Goal: Task Accomplishment & Management: Use online tool/utility

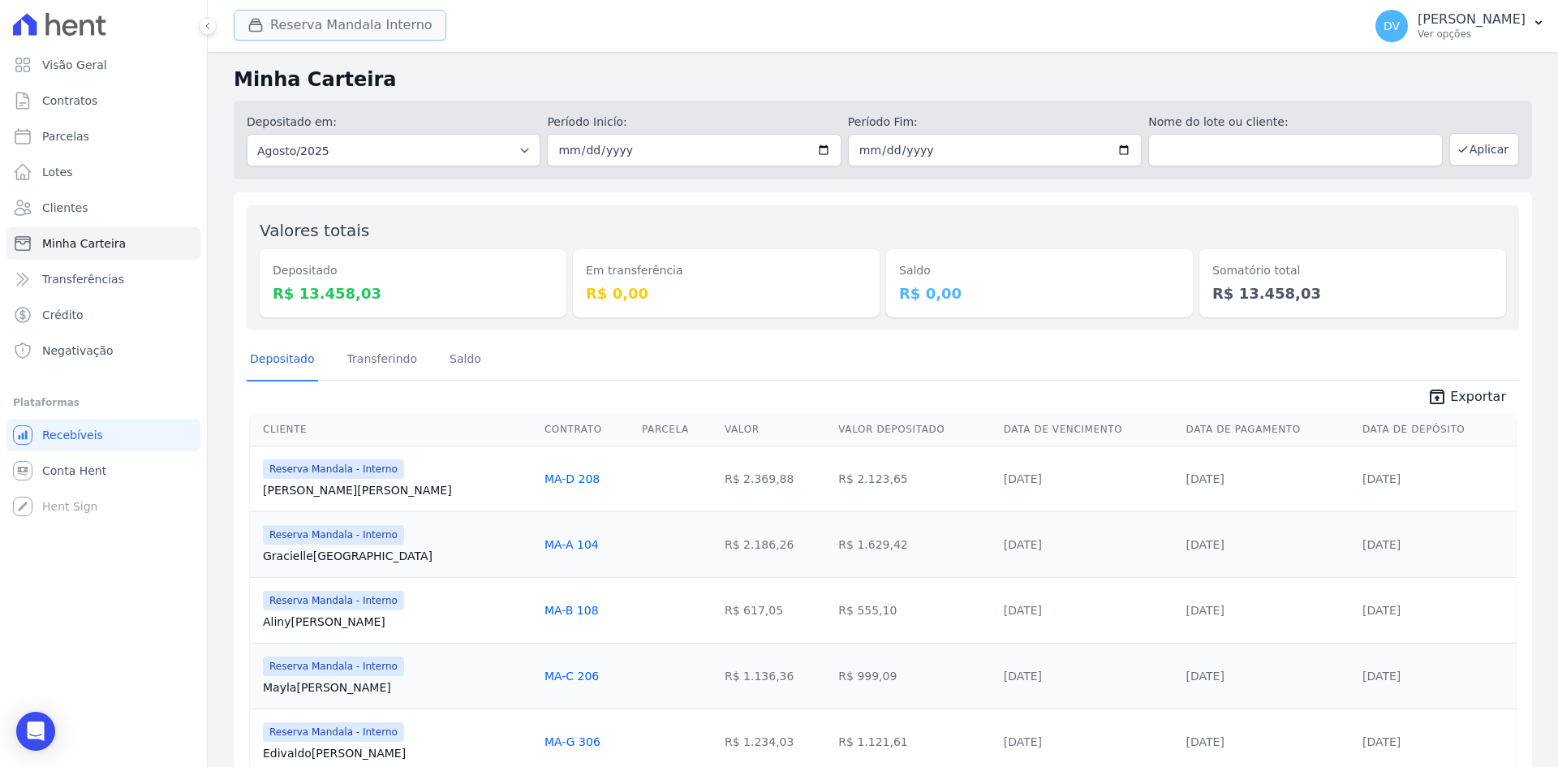
click at [320, 18] on button "Reserva Mandala Interno" at bounding box center [340, 25] width 213 height 31
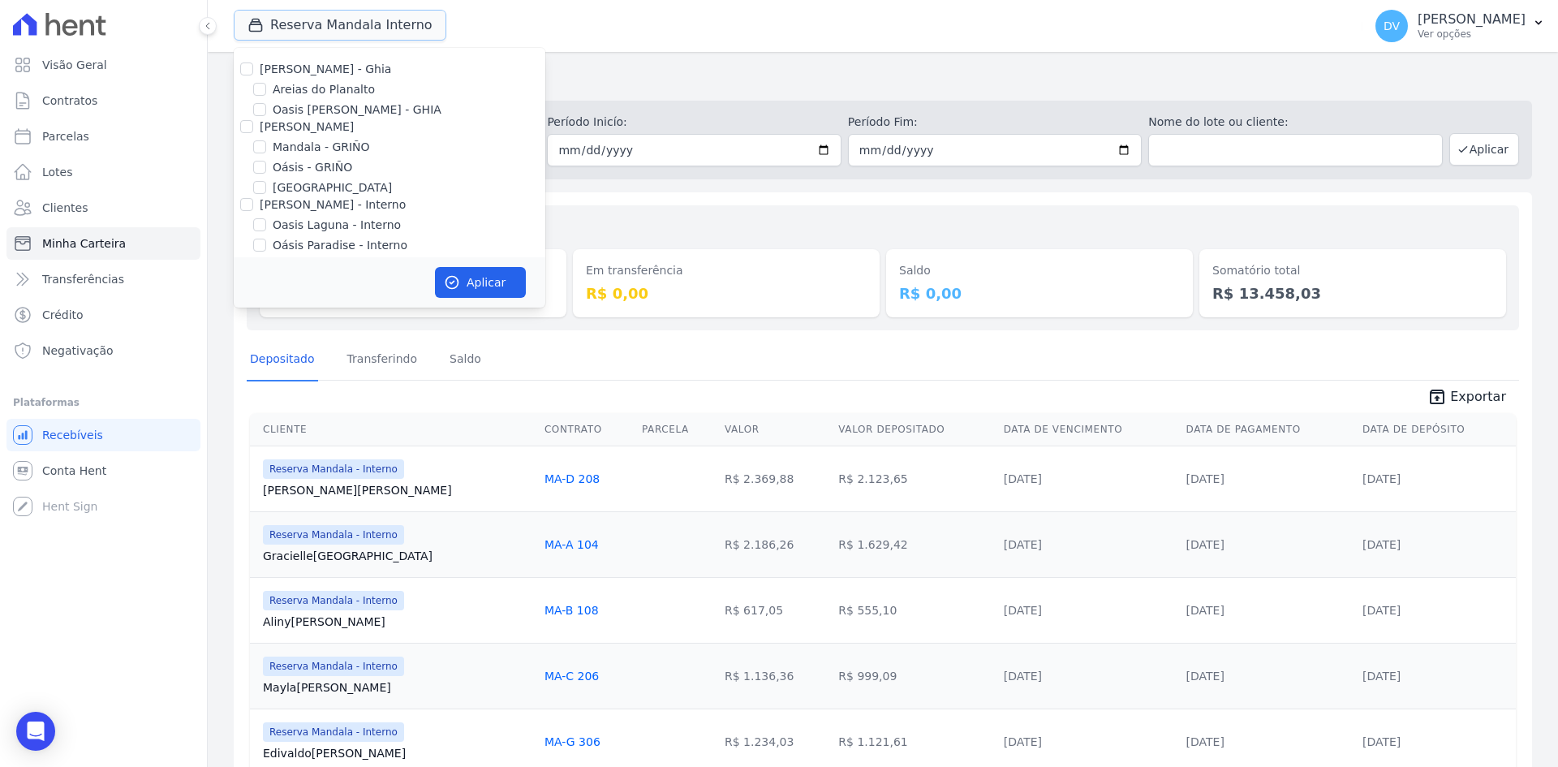
scroll to position [128, 0]
click at [260, 133] on input "[GEOGRAPHIC_DATA] - Interno" at bounding box center [259, 137] width 13 height 13
checkbox input "true"
click at [258, 156] on input "Reserva Mandala - Interno" at bounding box center [259, 157] width 13 height 13
checkbox input "false"
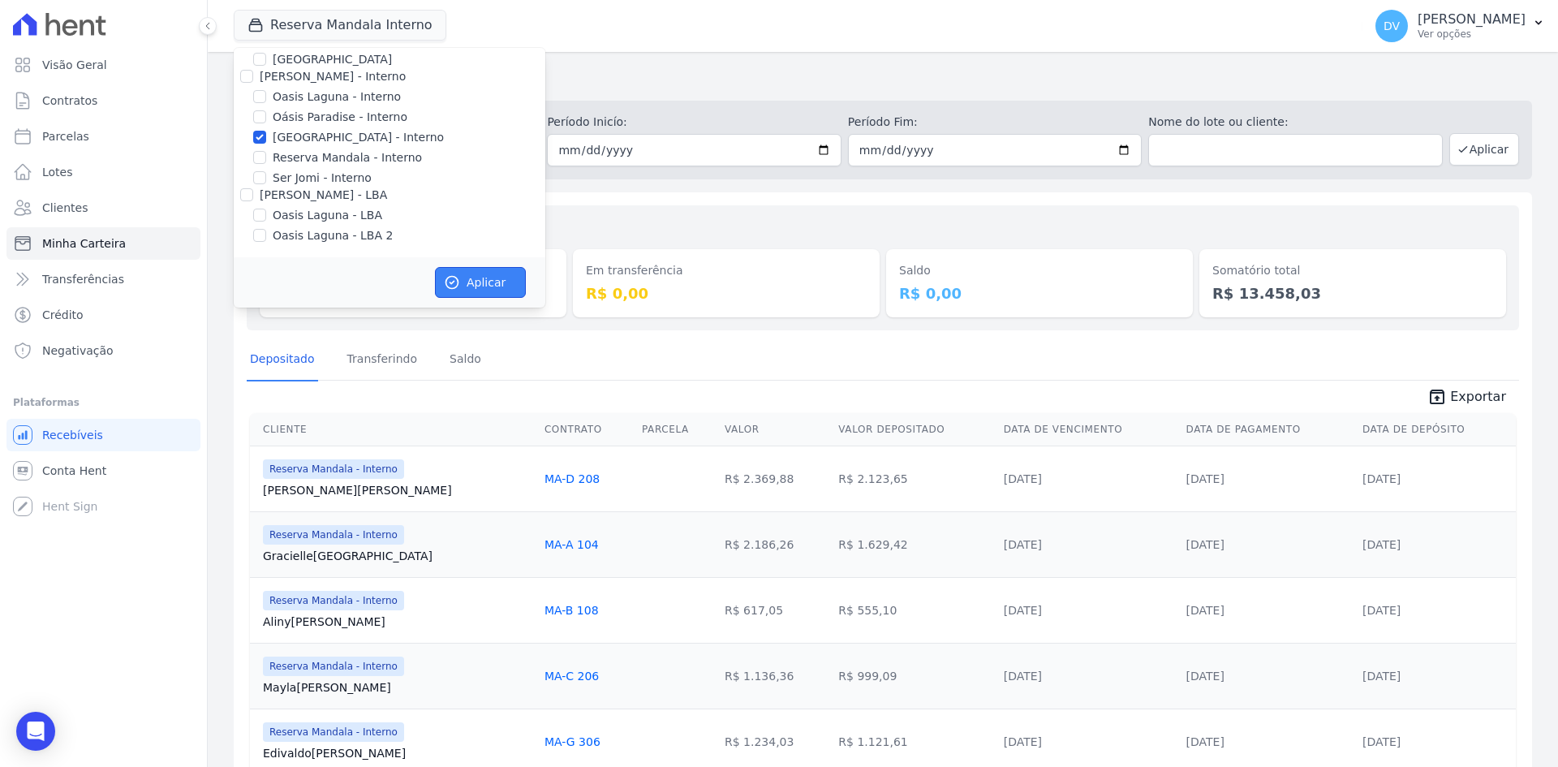
click at [475, 292] on button "Aplicar" at bounding box center [480, 282] width 91 height 31
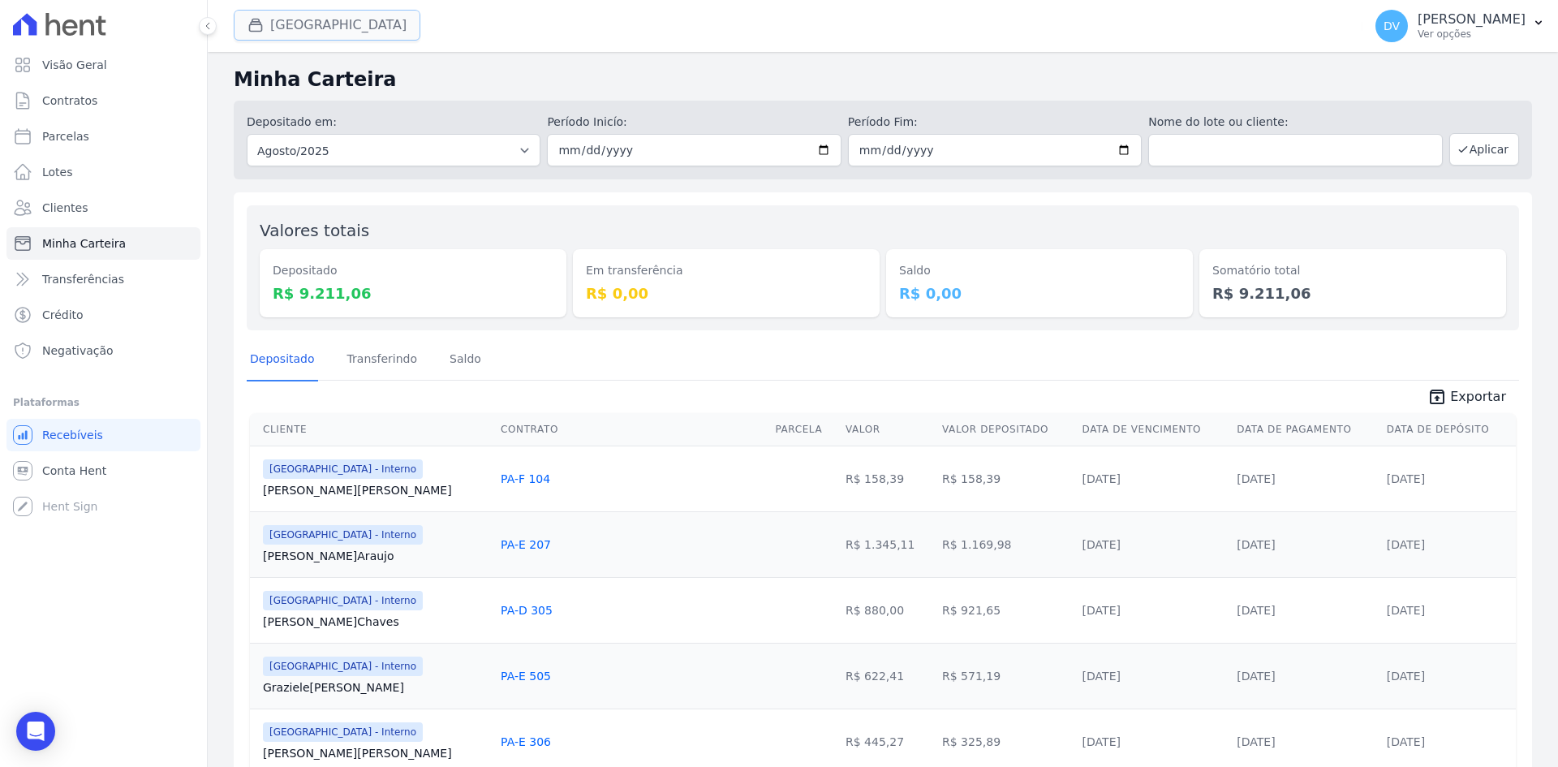
click at [333, 14] on button "[GEOGRAPHIC_DATA]" at bounding box center [327, 25] width 187 height 31
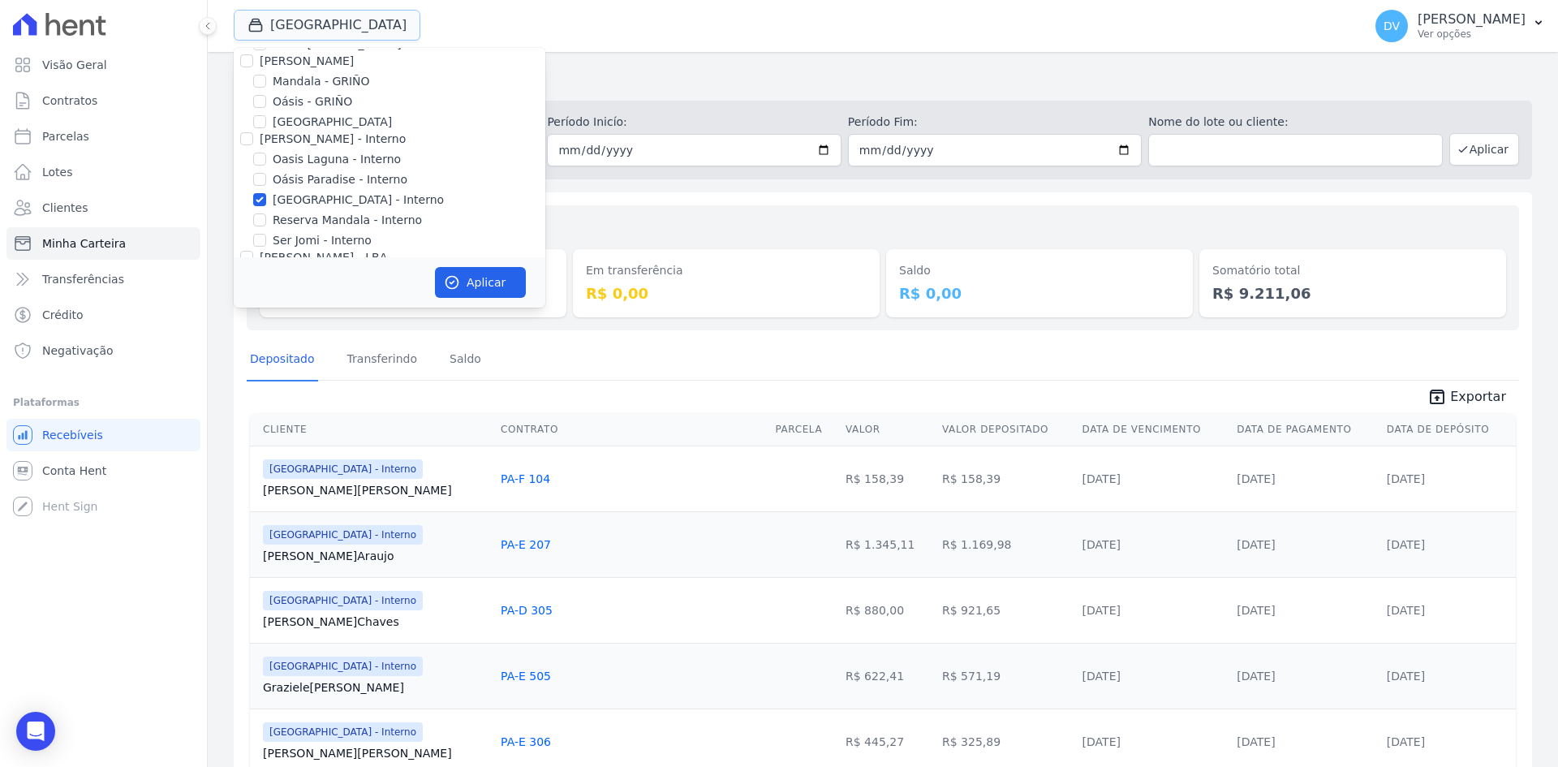
scroll to position [128, 0]
click at [263, 91] on input "Oasis Laguna - Interno" at bounding box center [259, 96] width 13 height 13
checkbox input "true"
click at [260, 135] on input "[GEOGRAPHIC_DATA] - Interno" at bounding box center [259, 137] width 13 height 13
checkbox input "false"
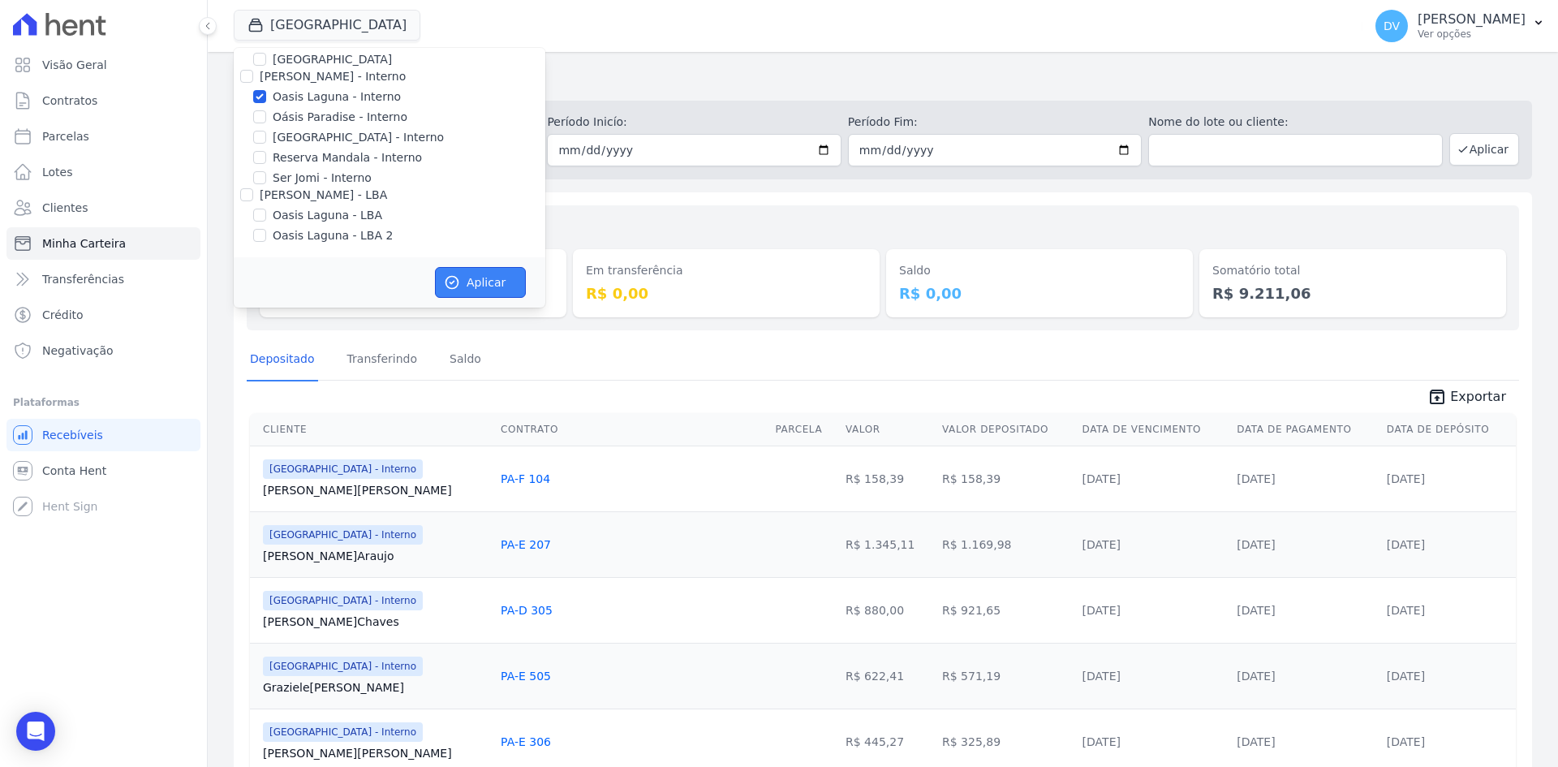
click at [453, 277] on icon "button" at bounding box center [452, 282] width 16 height 16
